Goal: Find contact information: Find contact information

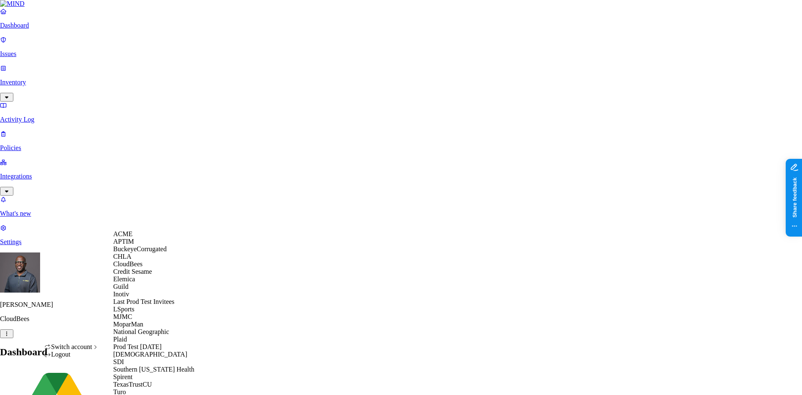
scroll to position [141, 0]
click at [135, 350] on span "[DEMOGRAPHIC_DATA]" at bounding box center [150, 353] width 74 height 7
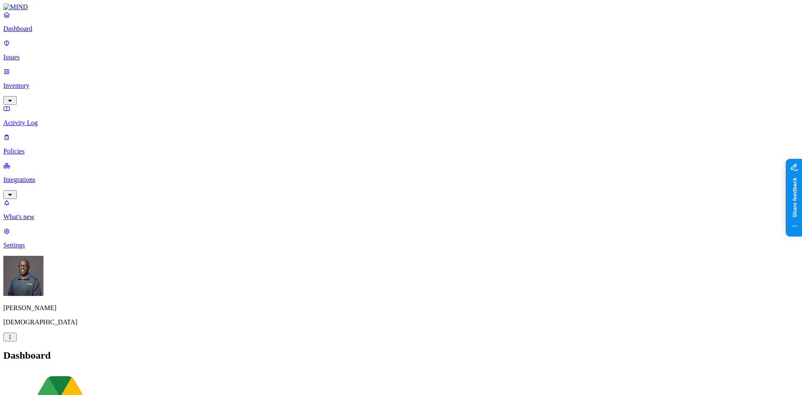
click at [36, 176] on p "Integrations" at bounding box center [400, 180] width 795 height 8
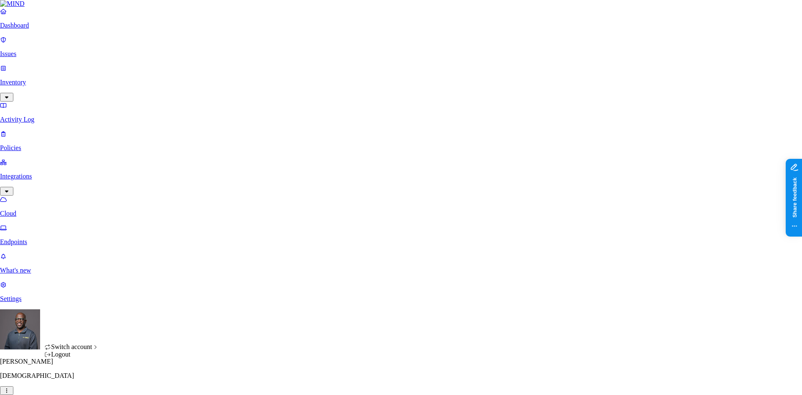
click at [80, 382] on html "Dashboard Issues Inventory Activity Log Policies Integrations Cloud Endpoints W…" at bounding box center [401, 323] width 802 height 647
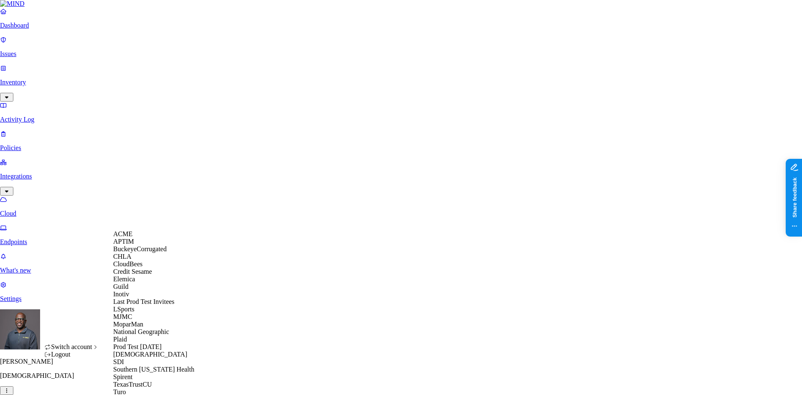
click at [152, 275] on span "Credit Sesame" at bounding box center [132, 271] width 39 height 7
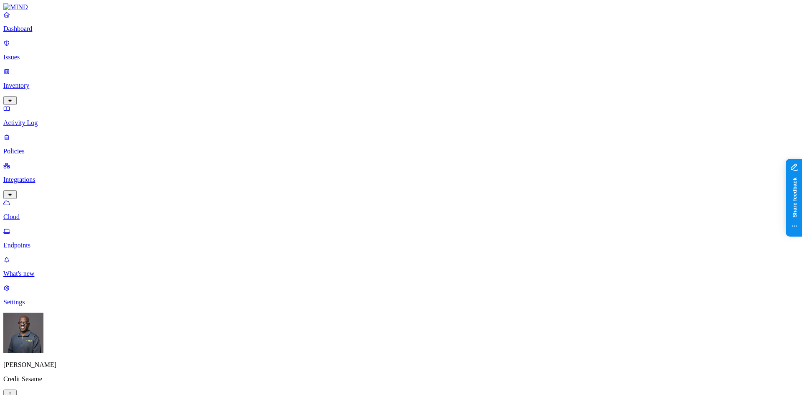
click at [42, 33] on link "Dashboard" at bounding box center [400, 22] width 795 height 22
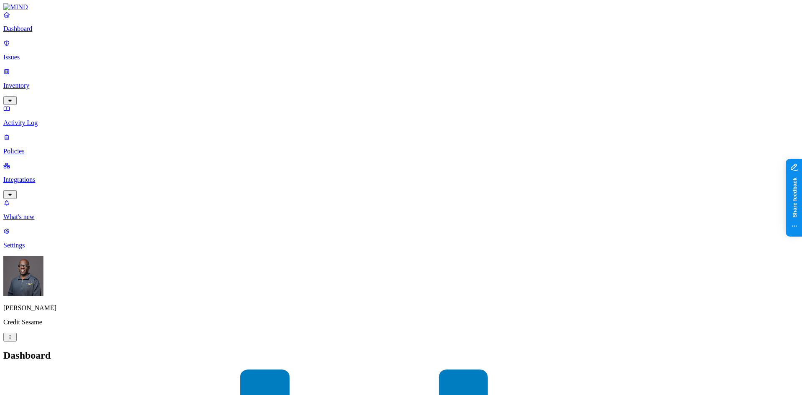
click at [30, 249] on p "Settings" at bounding box center [400, 245] width 795 height 8
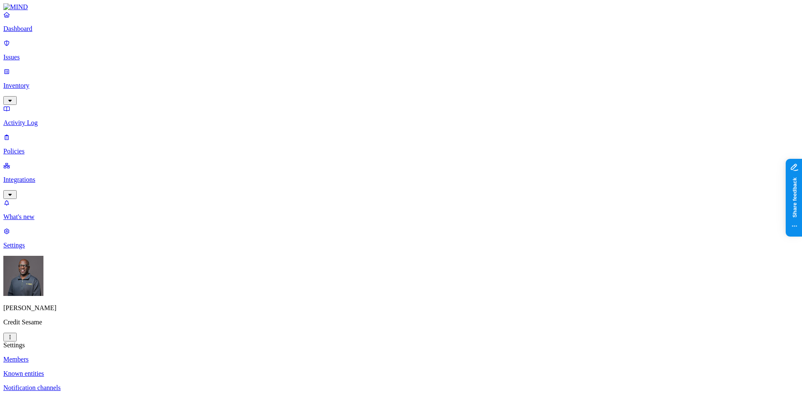
drag, startPoint x: 379, startPoint y: 89, endPoint x: 459, endPoint y: 84, distance: 79.9
copy figcaption "[EMAIL_ADDRESS][DOMAIN_NAME]"
drag, startPoint x: 439, startPoint y: 112, endPoint x: 378, endPoint y: 112, distance: 61.4
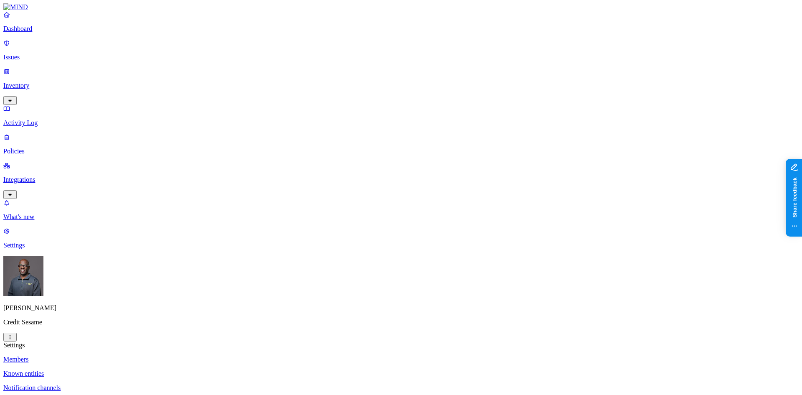
copy figcaption "[EMAIL_ADDRESS][DOMAIN_NAME]"
drag, startPoint x: 379, startPoint y: 135, endPoint x: 453, endPoint y: 135, distance: 74.3
copy figcaption "[EMAIL_ADDRESS][DOMAIN_NAME]"
click at [80, 383] on html "Dashboard Issues Inventory Activity Log Policies Integrations What's new 1 Sett…" at bounding box center [401, 301] width 802 height 602
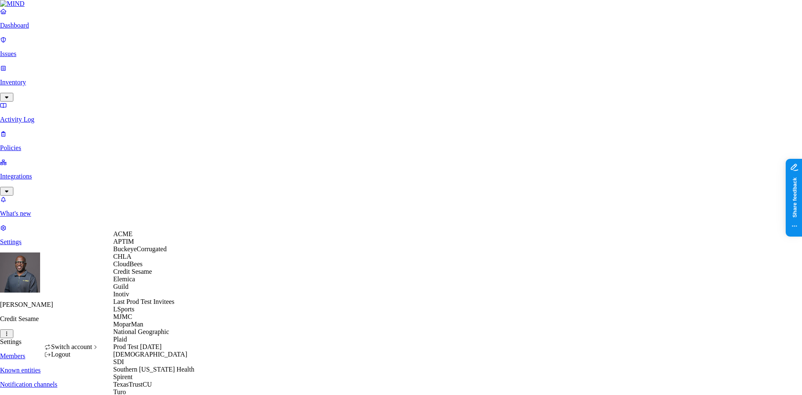
scroll to position [174, 0]
click at [138, 350] on span "[DEMOGRAPHIC_DATA]" at bounding box center [150, 353] width 74 height 7
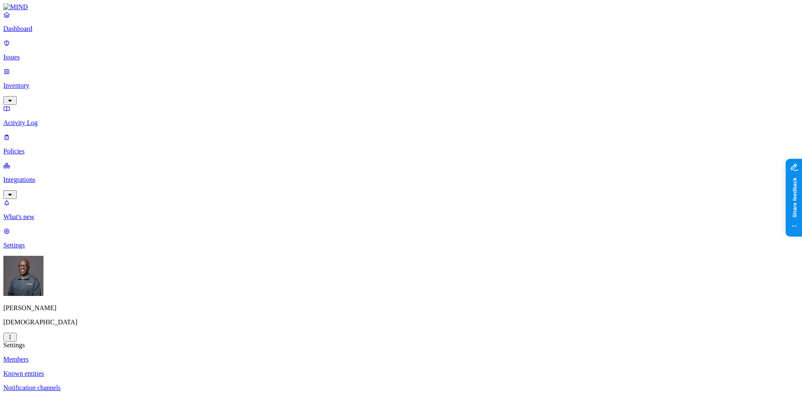
click at [51, 176] on p "Integrations" at bounding box center [400, 180] width 795 height 8
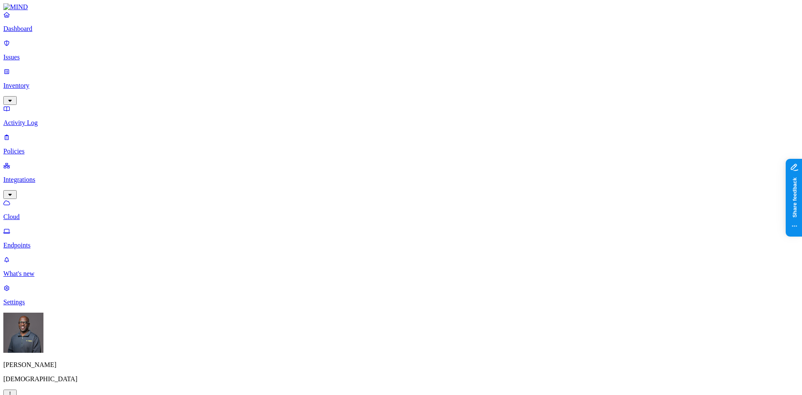
click at [79, 384] on html "Dashboard Issues Inventory Activity Log Policies Integrations Cloud Endpoints W…" at bounding box center [401, 325] width 802 height 651
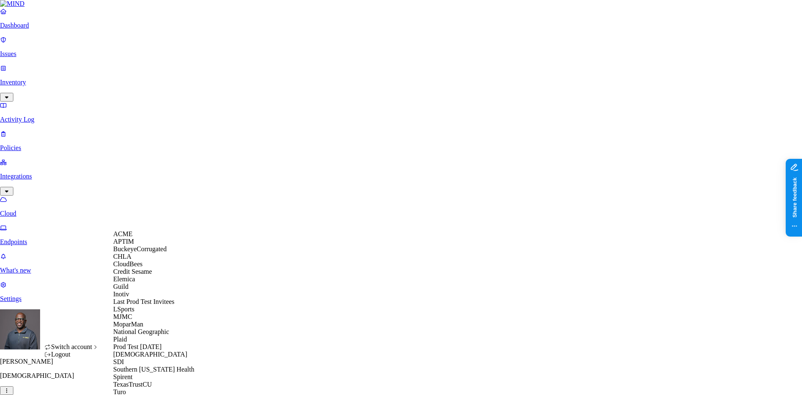
click at [139, 267] on span "CloudBees" at bounding box center [127, 263] width 29 height 7
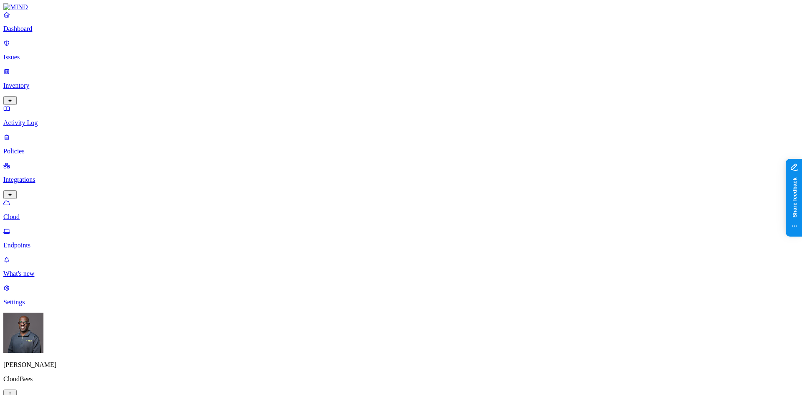
click at [36, 241] on p "Endpoints" at bounding box center [400, 245] width 795 height 8
click at [79, 381] on html "Dashboard Issues Inventory Activity Log Policies Integrations Cloud Endpoints W…" at bounding box center [401, 299] width 802 height 598
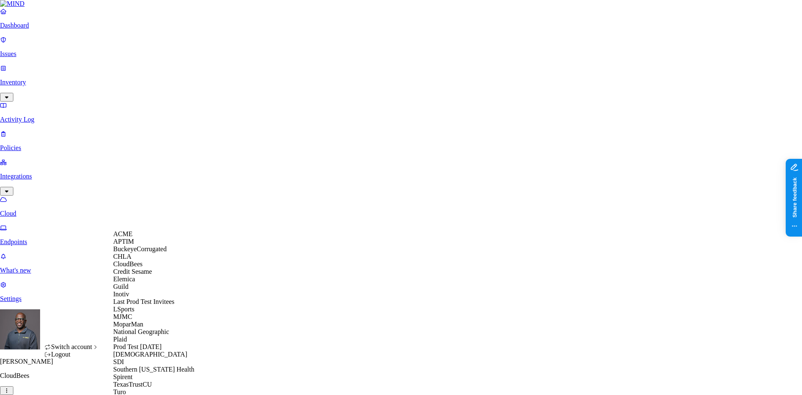
click at [140, 275] on span "Credit Sesame" at bounding box center [132, 271] width 39 height 7
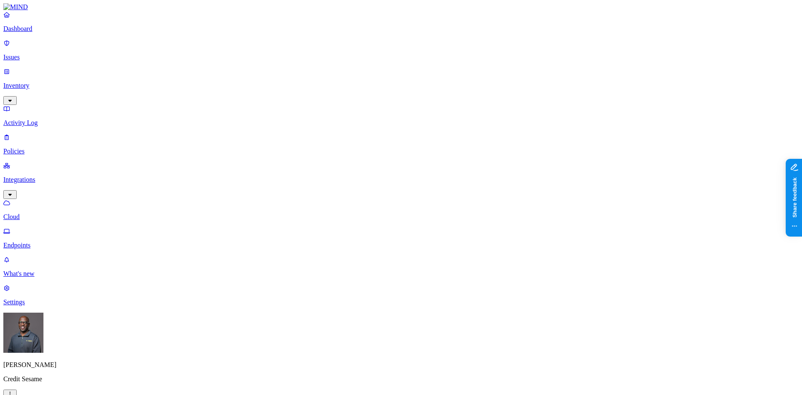
click at [46, 213] on p "Cloud" at bounding box center [400, 217] width 795 height 8
click at [43, 33] on p "Dashboard" at bounding box center [400, 29] width 795 height 8
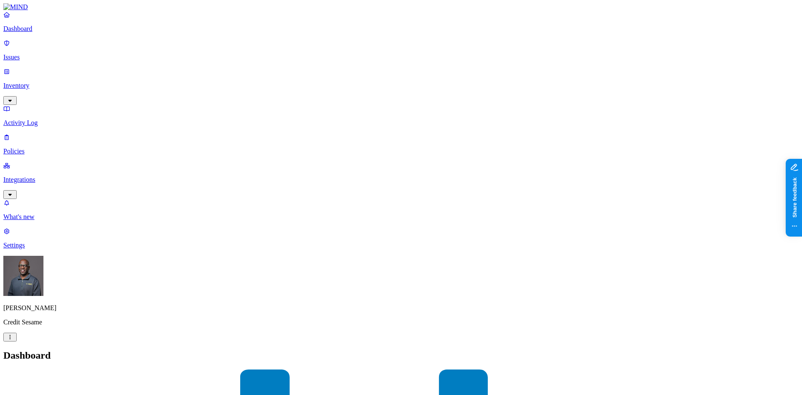
drag, startPoint x: 305, startPoint y: 251, endPoint x: 353, endPoint y: 244, distance: 49.0
drag, startPoint x: 353, startPoint y: 246, endPoint x: 396, endPoint y: 249, distance: 43.1
drag, startPoint x: 397, startPoint y: 249, endPoint x: 432, endPoint y: 248, distance: 35.1
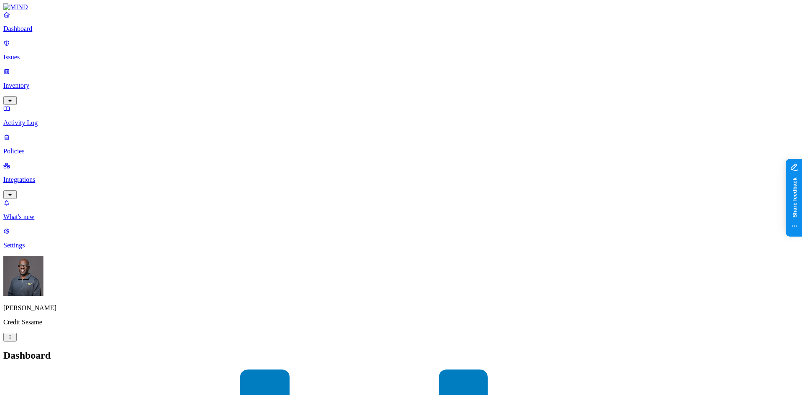
click at [32, 176] on p "Integrations" at bounding box center [400, 180] width 795 height 8
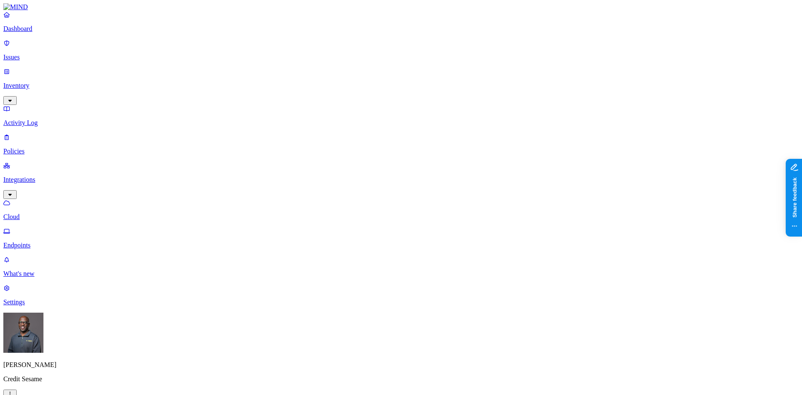
click at [45, 241] on p "Endpoints" at bounding box center [400, 245] width 795 height 8
click at [32, 33] on p "Dashboard" at bounding box center [400, 29] width 795 height 8
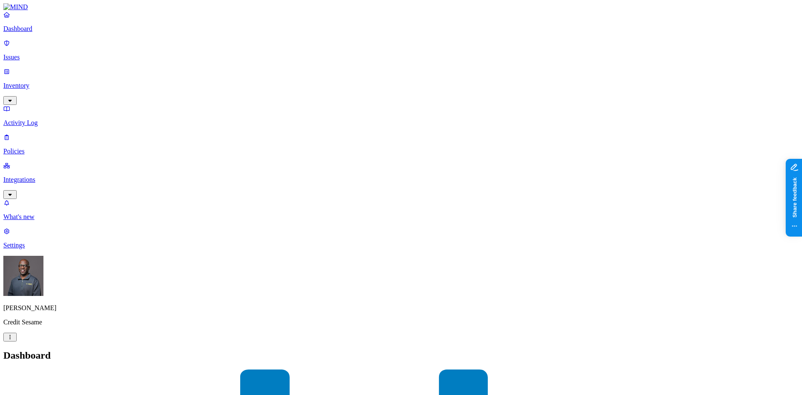
click at [30, 53] on p "Issues" at bounding box center [400, 57] width 795 height 8
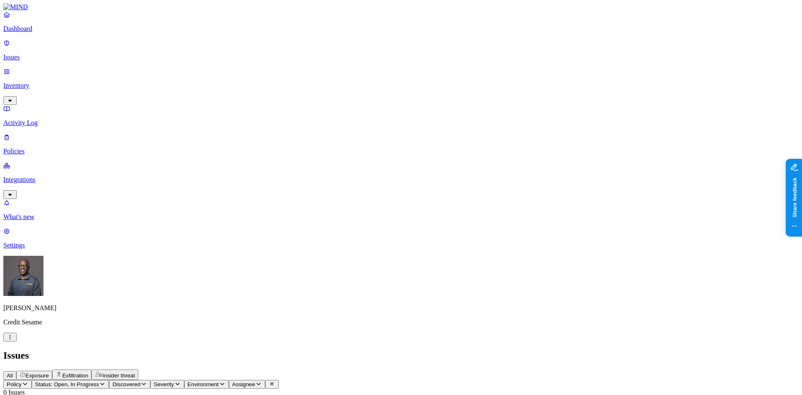
click at [25, 147] on p "Policies" at bounding box center [400, 151] width 795 height 8
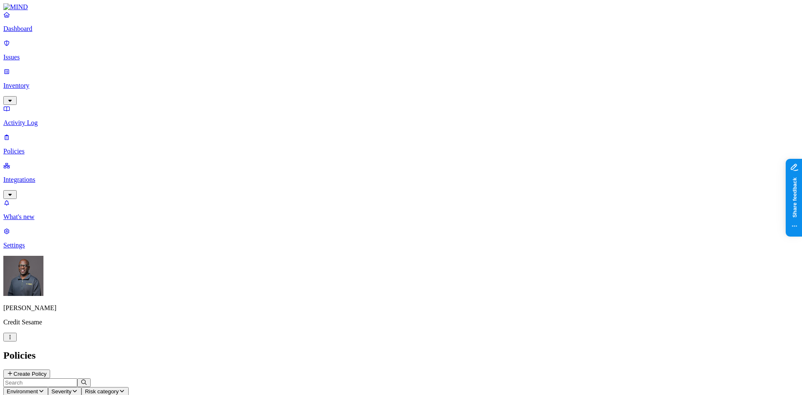
click at [45, 388] on icon "button" at bounding box center [41, 390] width 7 height 5
click at [198, 57] on span "Cloud" at bounding box center [194, 60] width 16 height 7
click at [81, 382] on html "Dashboard Issues Inventory Activity Log Policies Integrations What's new 1 Sett…" at bounding box center [401, 379] width 802 height 758
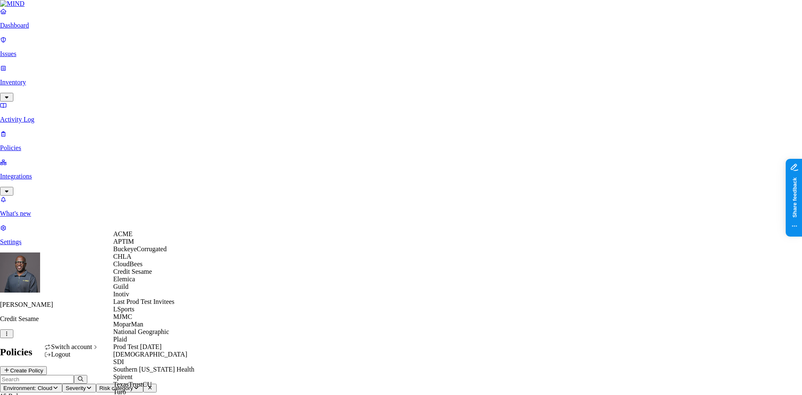
scroll to position [102, 0]
click at [138, 313] on div "MJMC" at bounding box center [153, 317] width 81 height 8
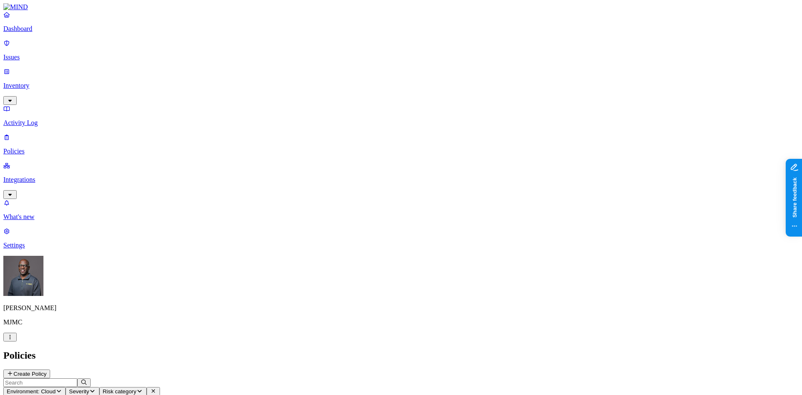
click at [39, 249] on p "Settings" at bounding box center [400, 245] width 795 height 8
drag, startPoint x: 399, startPoint y: 107, endPoint x: 430, endPoint y: 107, distance: 30.9
drag, startPoint x: 410, startPoint y: 84, endPoint x: 439, endPoint y: 82, distance: 29.7
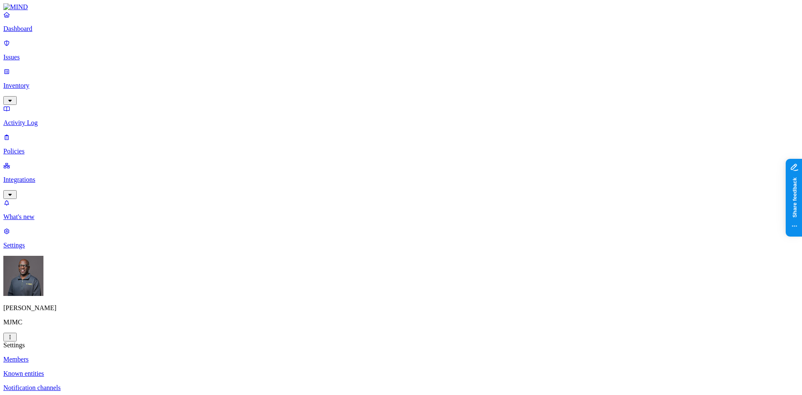
drag, startPoint x: 401, startPoint y: 107, endPoint x: 432, endPoint y: 107, distance: 30.9
drag, startPoint x: 411, startPoint y: 82, endPoint x: 458, endPoint y: 83, distance: 47.2
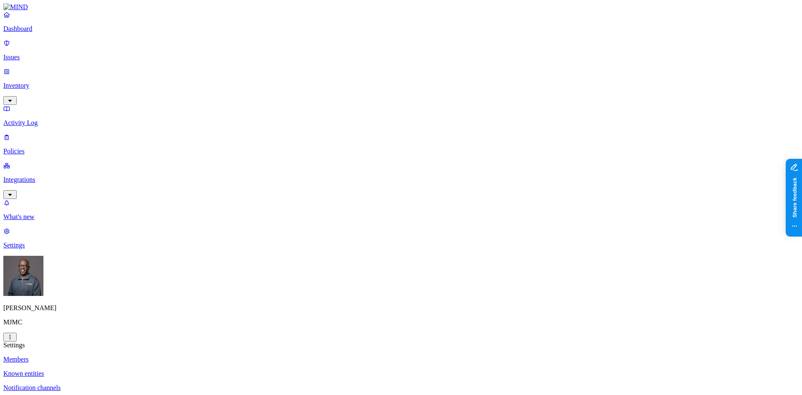
drag, startPoint x: 402, startPoint y: 106, endPoint x: 434, endPoint y: 111, distance: 32.5
drag, startPoint x: 411, startPoint y: 83, endPoint x: 438, endPoint y: 83, distance: 27.1
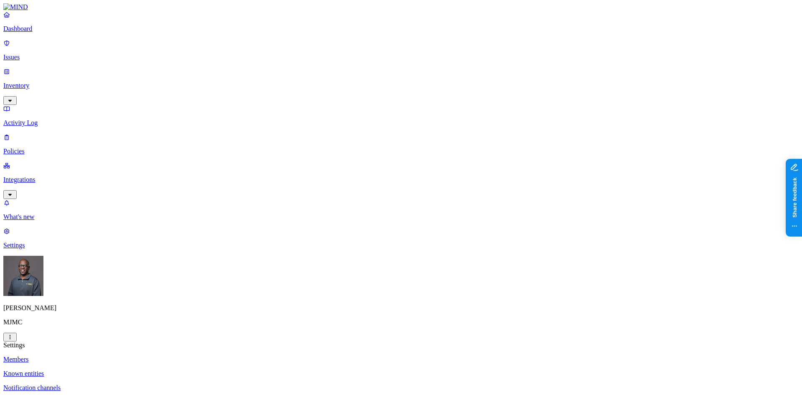
drag, startPoint x: 401, startPoint y: 106, endPoint x: 420, endPoint y: 83, distance: 30.0
drag, startPoint x: 409, startPoint y: 82, endPoint x: 420, endPoint y: 94, distance: 16.3
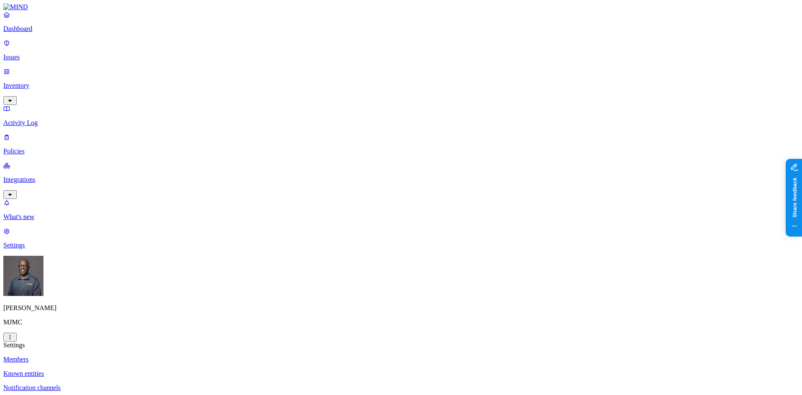
drag, startPoint x: 402, startPoint y: 108, endPoint x: 441, endPoint y: 112, distance: 39.0
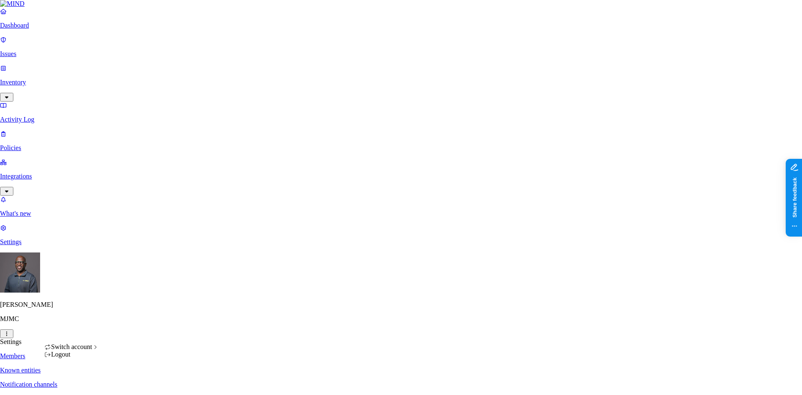
click at [79, 381] on html "Dashboard Issues Inventory Activity Log Policies Integrations What's new 1 Sett…" at bounding box center [401, 273] width 802 height 546
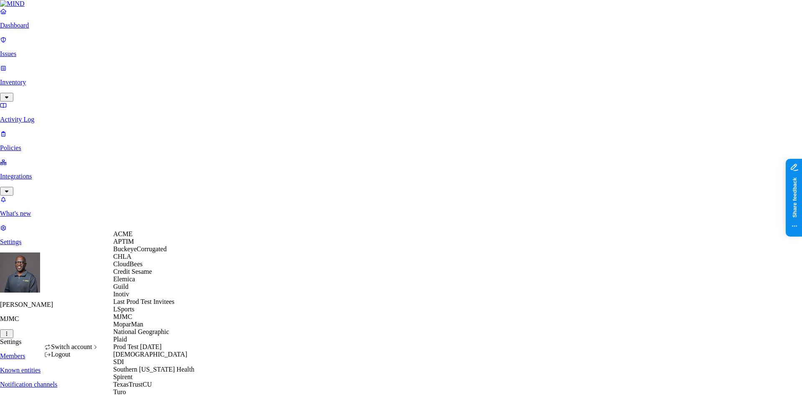
click at [137, 252] on span "BuckeyeCorrugated" at bounding box center [139, 248] width 53 height 7
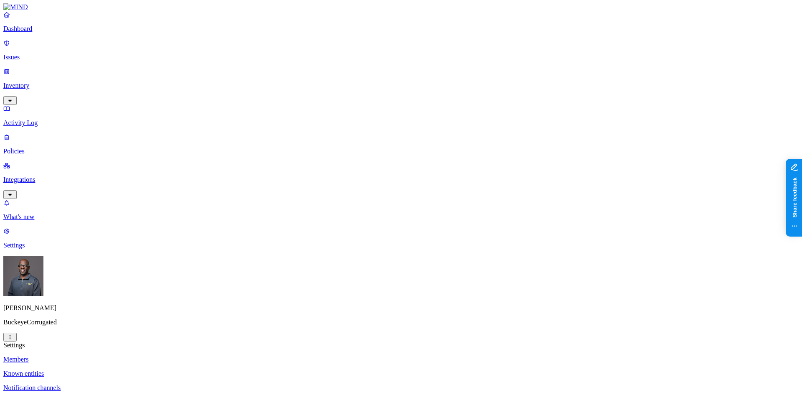
click at [37, 33] on p "Dashboard" at bounding box center [400, 29] width 795 height 8
click at [35, 176] on p "Integrations" at bounding box center [400, 180] width 795 height 8
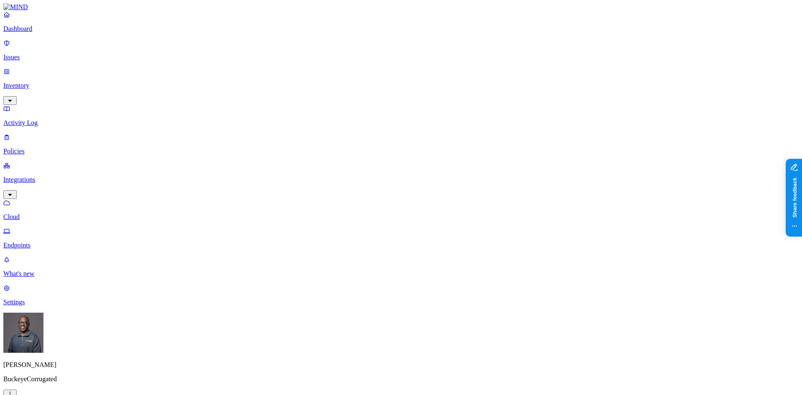
click at [34, 241] on p "Endpoints" at bounding box center [400, 245] width 795 height 8
click at [28, 53] on p "Issues" at bounding box center [400, 57] width 795 height 8
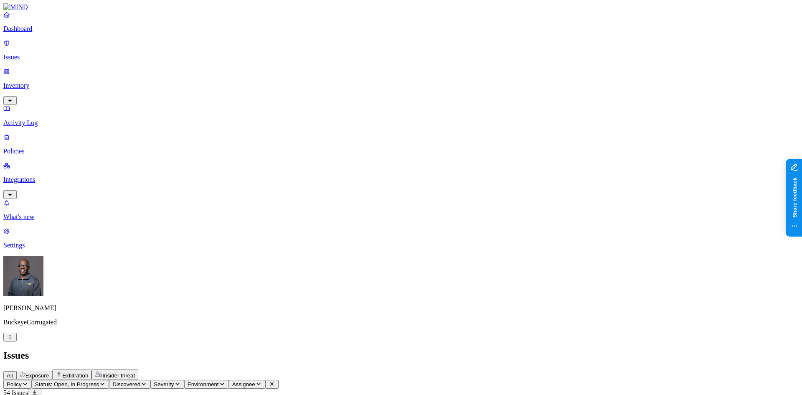
click at [88, 372] on span "Exfiltration" at bounding box center [75, 375] width 26 height 6
click at [78, 383] on html "Dashboard Issues Inventory Activity Log Policies Integrations What's new 1 Sett…" at bounding box center [401, 279] width 802 height 559
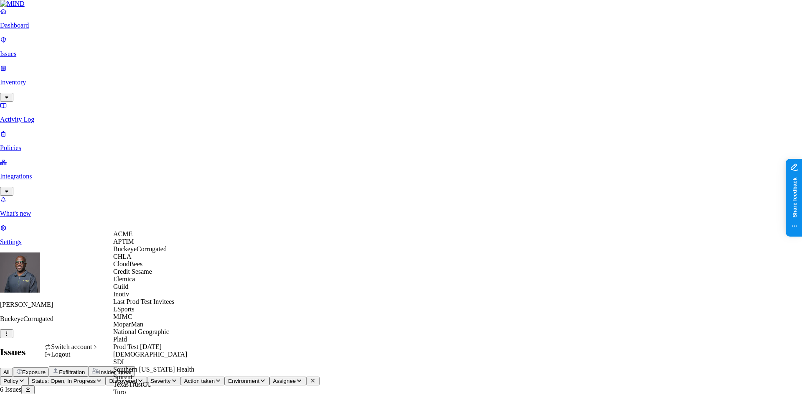
click at [150, 275] on span "Credit Sesame" at bounding box center [132, 271] width 39 height 7
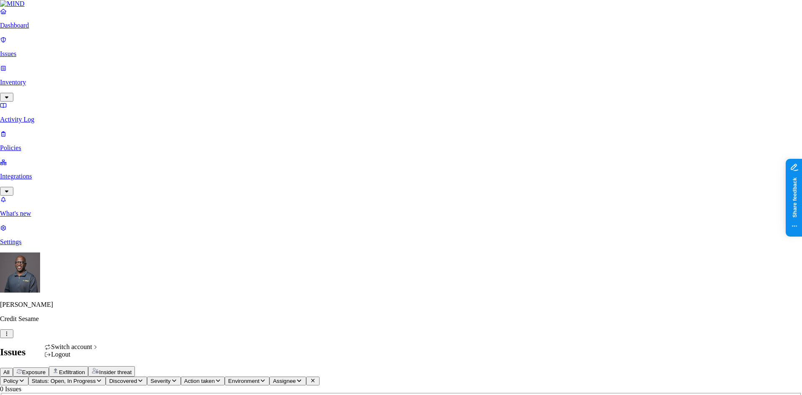
click at [78, 383] on html "Dashboard Issues Inventory Activity Log Policies Integrations What's new 1 Sett…" at bounding box center [401, 262] width 802 height 525
click at [33, 362] on html "Dashboard Issues Inventory Activity Log Policies Integrations What's new 1 Sett…" at bounding box center [401, 262] width 802 height 525
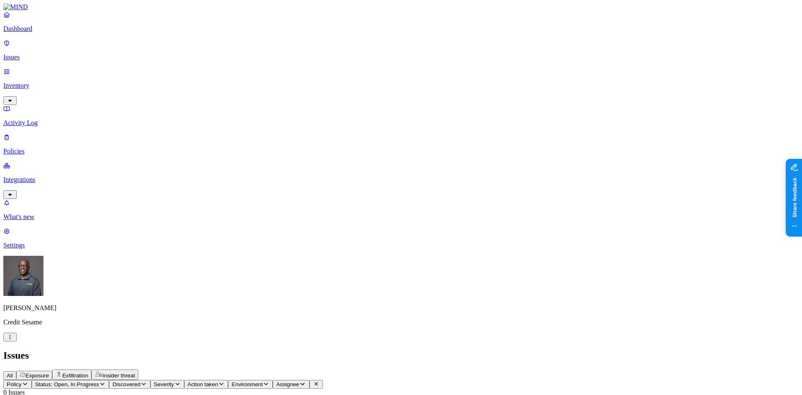
click at [31, 249] on p "Settings" at bounding box center [400, 245] width 795 height 8
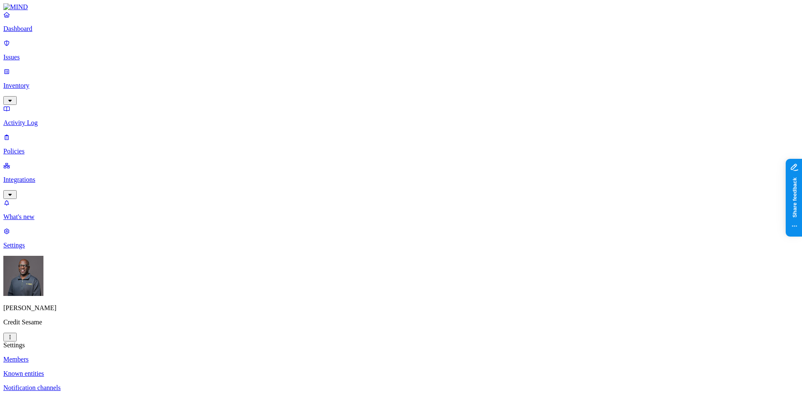
drag, startPoint x: 379, startPoint y: 87, endPoint x: 454, endPoint y: 89, distance: 74.8
copy figcaption "[EMAIL_ADDRESS][DOMAIN_NAME]"
click at [25, 33] on p "Dashboard" at bounding box center [400, 29] width 795 height 8
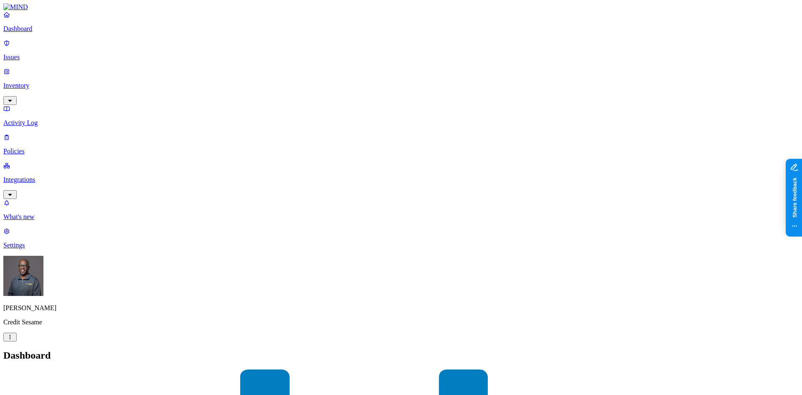
click at [29, 249] on p "Settings" at bounding box center [400, 245] width 795 height 8
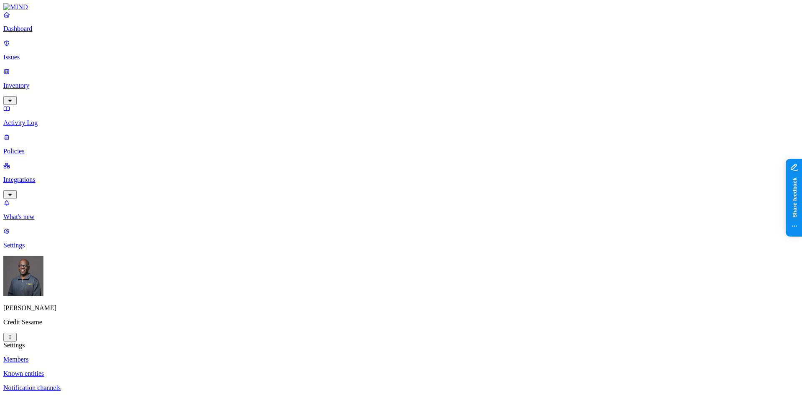
drag, startPoint x: 379, startPoint y: 87, endPoint x: 461, endPoint y: 88, distance: 82.3
copy figcaption "[EMAIL_ADDRESS][DOMAIN_NAME]"
drag, startPoint x: 379, startPoint y: 110, endPoint x: 439, endPoint y: 108, distance: 60.6
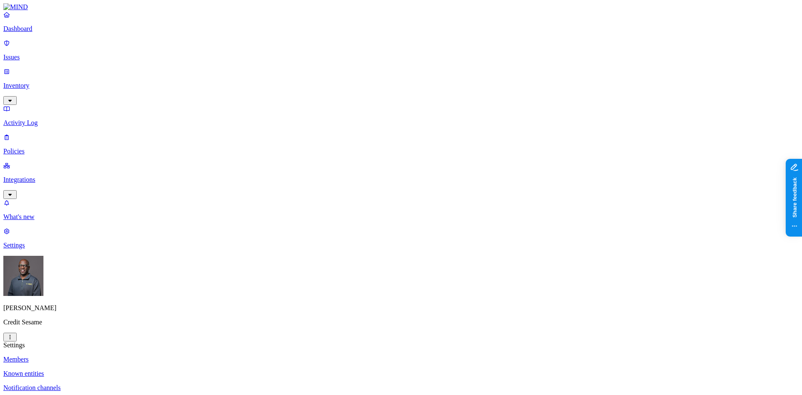
copy figcaption "[EMAIL_ADDRESS][DOMAIN_NAME]"
drag, startPoint x: 379, startPoint y: 134, endPoint x: 441, endPoint y: 132, distance: 61.9
copy figcaption "[EMAIL_ADDRESS][DOMAIN_NAME]"
